Goal: Information Seeking & Learning: Learn about a topic

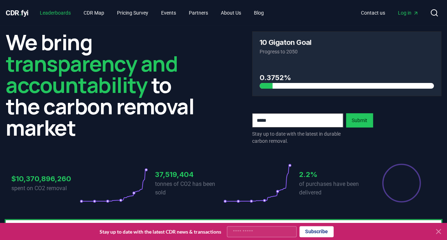
click at [60, 15] on link "Leaderboards" at bounding box center [55, 12] width 42 height 13
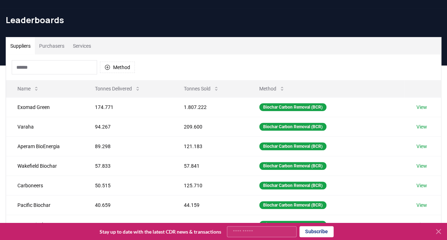
scroll to position [17, 0]
drag, startPoint x: 116, startPoint y: 91, endPoint x: 107, endPoint y: 91, distance: 9.3
click at [107, 91] on button "Tonnes Delivered" at bounding box center [117, 88] width 57 height 14
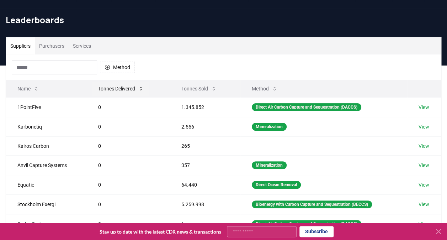
click at [107, 91] on button "Tonnes Delivered" at bounding box center [121, 88] width 57 height 14
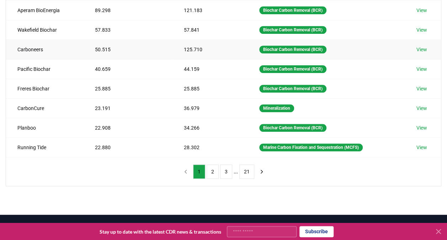
scroll to position [154, 0]
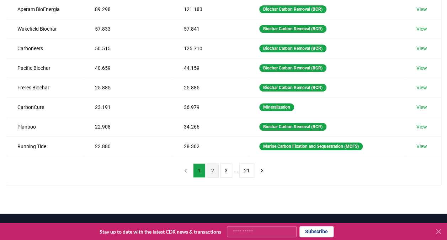
click at [208, 171] on button "2" at bounding box center [213, 170] width 12 height 14
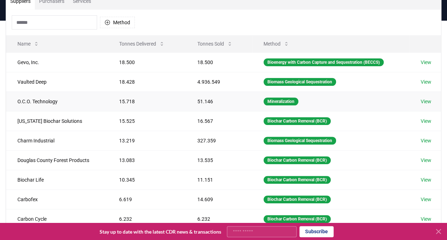
scroll to position [0, 0]
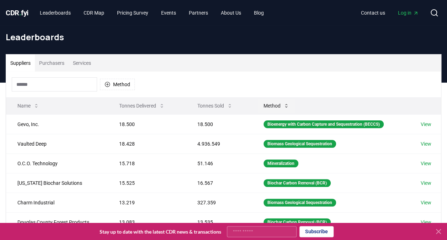
click at [277, 107] on button "Method" at bounding box center [276, 106] width 37 height 14
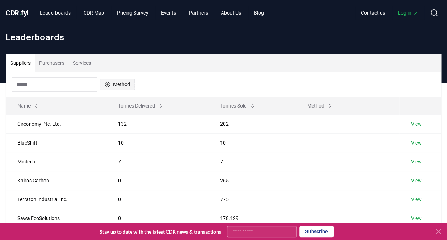
drag, startPoint x: 111, startPoint y: 78, endPoint x: 113, endPoint y: 88, distance: 9.5
click at [113, 88] on div "Method" at bounding box center [73, 84] width 123 height 14
click at [113, 88] on button "Method" at bounding box center [117, 84] width 35 height 11
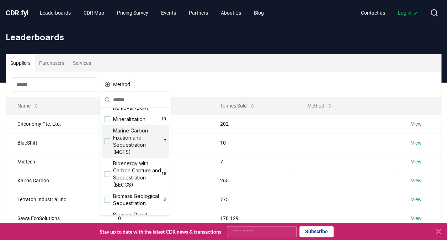
scroll to position [15, 0]
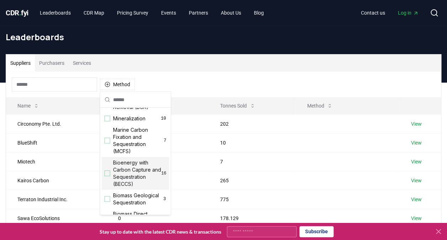
click at [138, 174] on span "Bioenergy with Carbon Capture and Sequestration (BECCS)" at bounding box center [137, 173] width 48 height 28
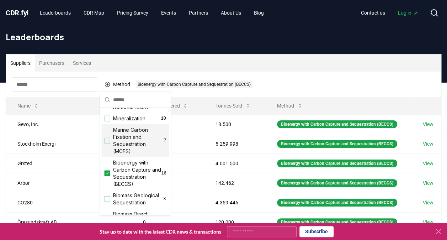
click at [323, 75] on div "Method 1 Bioenergy with Carbon Capture and Sequestration (BECCS)" at bounding box center [223, 85] width 435 height 26
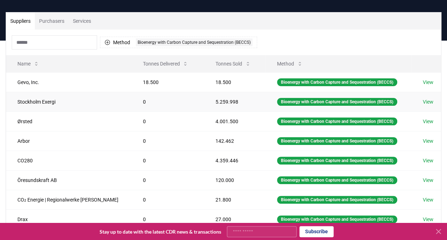
scroll to position [41, 0]
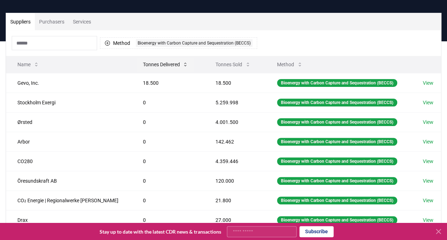
click at [169, 63] on button "Tonnes Delivered" at bounding box center [165, 64] width 57 height 14
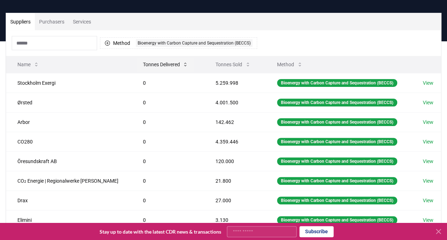
click at [169, 63] on button "Tonnes Delivered" at bounding box center [165, 64] width 57 height 14
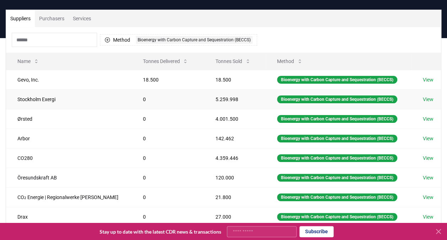
scroll to position [0, 0]
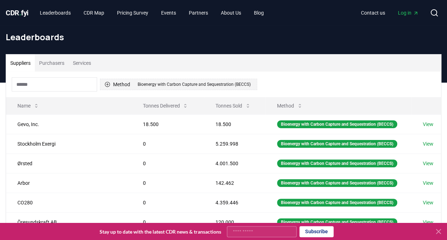
click at [121, 83] on button "Method 1 Bioenergy with Carbon Capture and Sequestration (BECCS)" at bounding box center [178, 84] width 157 height 11
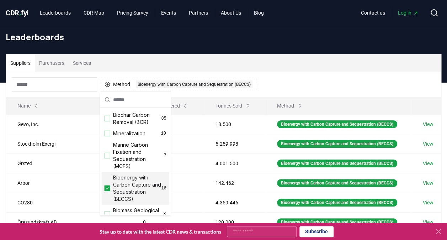
click at [110, 185] on div "Bioenergy with Carbon Capture and Sequestration (BECCS) 16" at bounding box center [136, 188] width 68 height 33
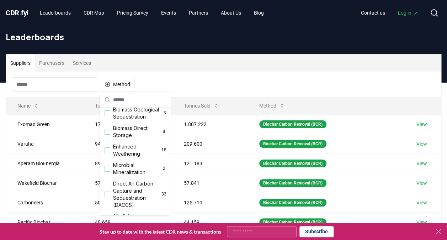
scroll to position [101, 0]
click at [128, 138] on span "Biomass Direct Storage" at bounding box center [137, 131] width 48 height 14
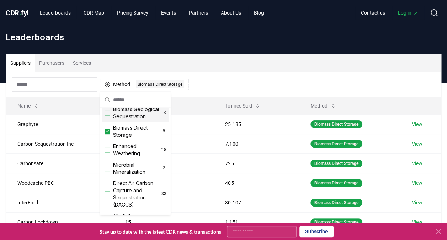
click at [205, 84] on div "Method 1 Biomass Direct Storage" at bounding box center [223, 85] width 435 height 26
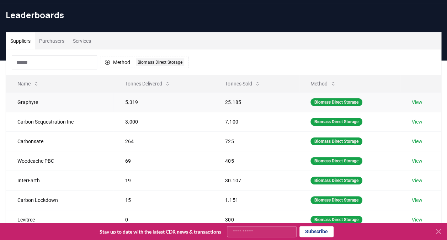
scroll to position [21, 0]
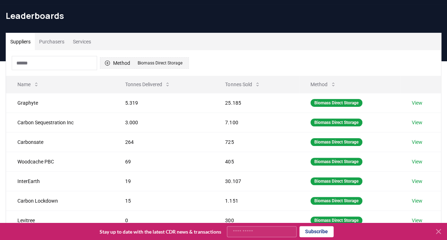
click at [151, 59] on div "Biomass Direct Storage" at bounding box center [160, 63] width 48 height 8
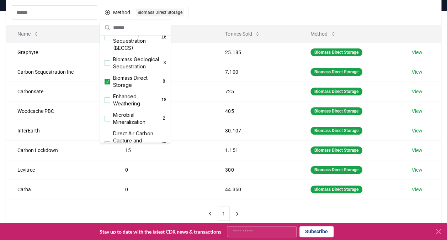
scroll to position [79, 0]
click at [107, 90] on div "Biomass Direct Storage 8" at bounding box center [136, 81] width 68 height 19
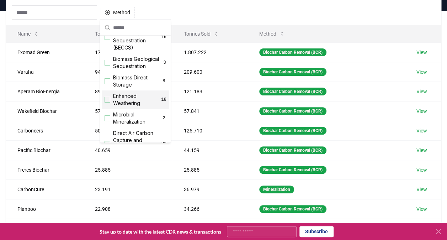
click at [112, 108] on div "Enhanced Weathering 18" at bounding box center [136, 99] width 68 height 19
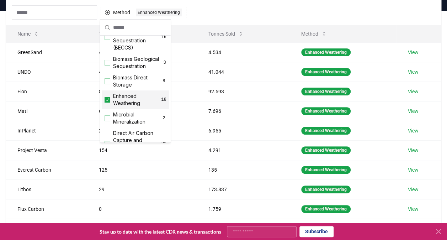
click at [5, 115] on div "Suppliers Purchasers Services Method 1 Enhanced Weathering Name Tonnes Delivere…" at bounding box center [223, 124] width 447 height 285
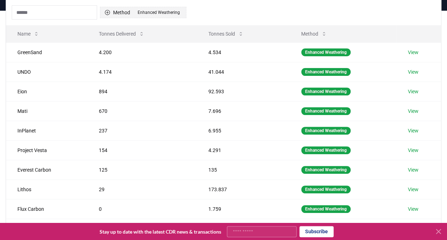
click at [133, 11] on button "Method 1 Enhanced Weathering" at bounding box center [143, 12] width 86 height 11
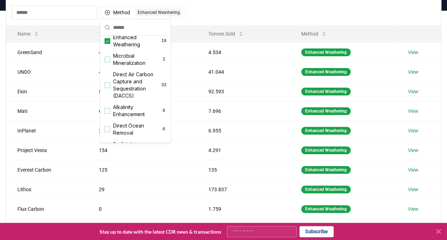
scroll to position [137, 0]
click at [126, 48] on span "Enhanced Weathering" at bounding box center [137, 41] width 48 height 14
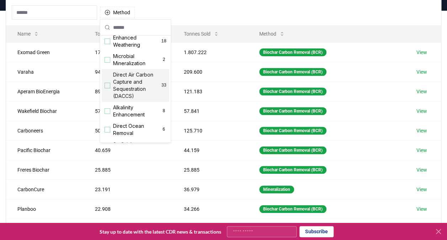
click at [123, 96] on span "Direct Air Carbon Capture and Sequestration (DACCS)" at bounding box center [137, 85] width 48 height 28
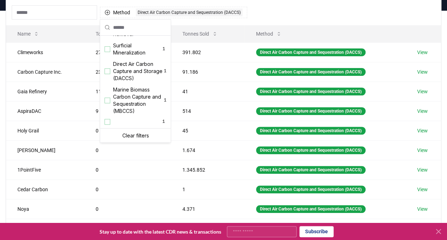
scroll to position [244, 0]
click at [3, 127] on div "Suppliers Purchasers Services Method 1 Direct Air Carbon Capture and Sequestrat…" at bounding box center [223, 124] width 447 height 285
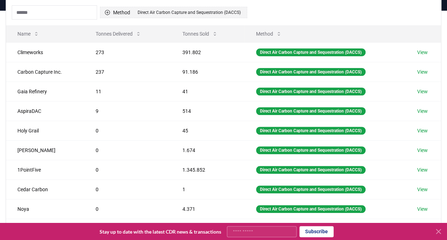
click at [120, 12] on button "Method 1 Direct Air Carbon Capture and Sequestration (DACCS)" at bounding box center [173, 12] width 147 height 11
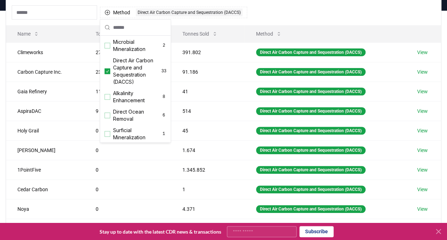
scroll to position [152, 0]
click at [109, 74] on icon "Suggestions" at bounding box center [107, 71] width 5 height 6
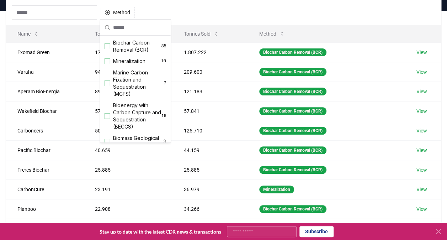
scroll to position [0, 0]
